Goal: Information Seeking & Learning: Learn about a topic

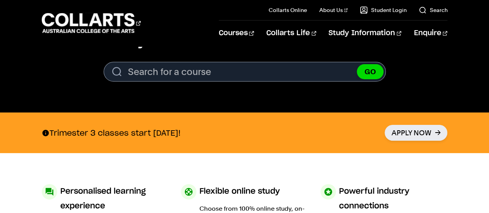
scroll to position [309, 0]
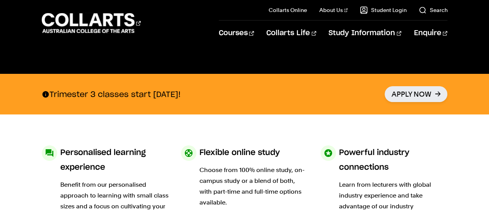
drag, startPoint x: 138, startPoint y: 95, endPoint x: 229, endPoint y: 97, distance: 91.2
click at [180, 97] on p "Trimester 3 classes start [DATE]!" at bounding box center [111, 94] width 139 height 10
click at [241, 137] on section "Personalised learning experience Benefit from our personalised approach to lear…" at bounding box center [245, 207] width 406 height 187
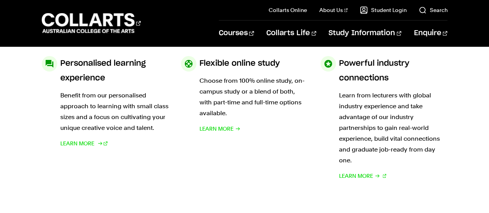
scroll to position [386, 0]
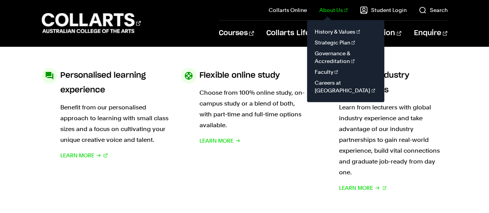
click at [342, 8] on link "About Us" at bounding box center [333, 10] width 29 height 8
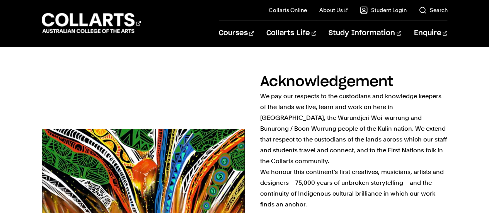
scroll to position [270, 0]
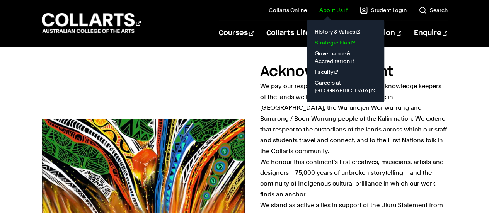
click at [340, 39] on link "Strategic Plan" at bounding box center [345, 42] width 65 height 11
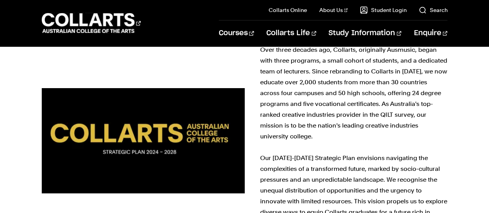
scroll to position [193, 0]
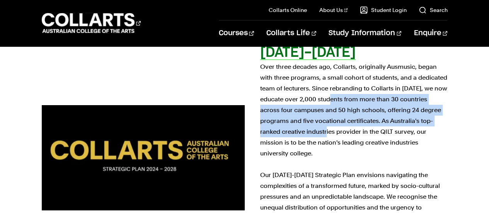
drag, startPoint x: 443, startPoint y: 107, endPoint x: 260, endPoint y: 92, distance: 183.0
click at [260, 92] on div "Collarts Strategic Plan 2024-2028 Over three decades ago, Collarts, originally …" at bounding box center [244, 157] width 489 height 274
copy p "educate over 2,000 students from more than 30 countries across four campuses an…"
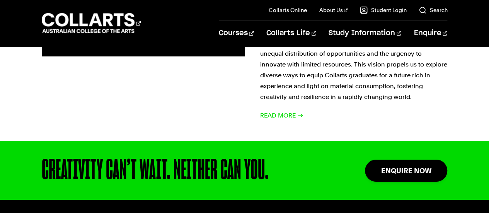
scroll to position [386, 0]
